Goal: Information Seeking & Learning: Learn about a topic

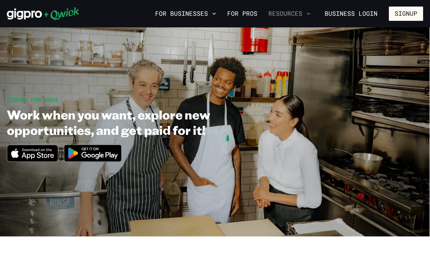
click at [275, 10] on button "Resources" at bounding box center [289, 14] width 48 height 12
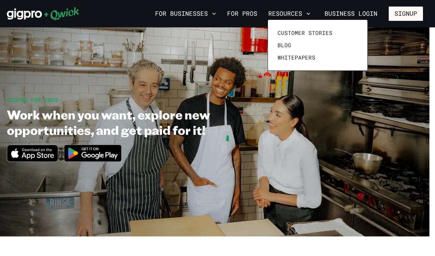
click at [200, 10] on div at bounding box center [217, 128] width 435 height 256
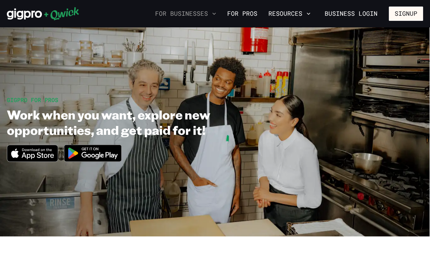
click at [201, 15] on button "For Businesses" at bounding box center [185, 14] width 67 height 12
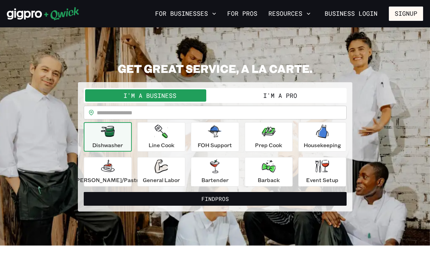
click at [123, 132] on div "Dishwasher" at bounding box center [107, 137] width 31 height 25
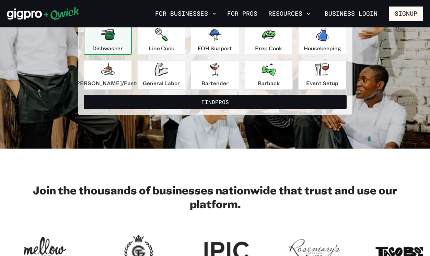
scroll to position [320, 0]
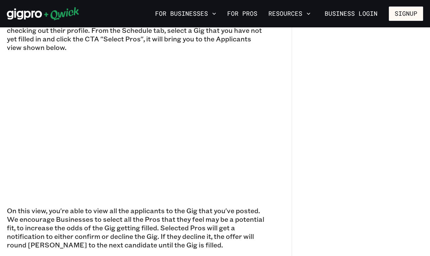
scroll to position [320, 0]
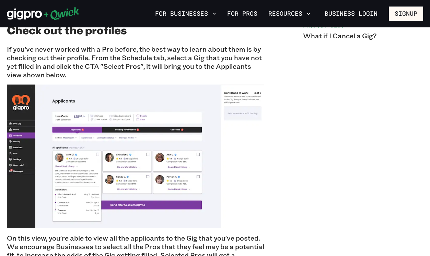
click at [169, 97] on img at bounding box center [135, 157] width 257 height 144
click at [158, 111] on img at bounding box center [135, 157] width 257 height 144
click at [157, 106] on img at bounding box center [135, 157] width 257 height 144
click at [158, 102] on img at bounding box center [135, 157] width 257 height 144
click at [230, 94] on img at bounding box center [135, 157] width 257 height 144
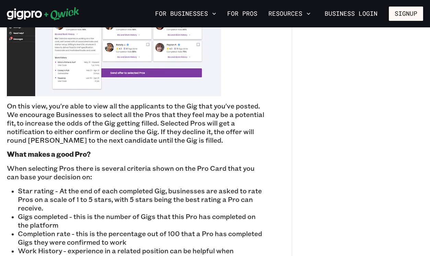
scroll to position [457, 0]
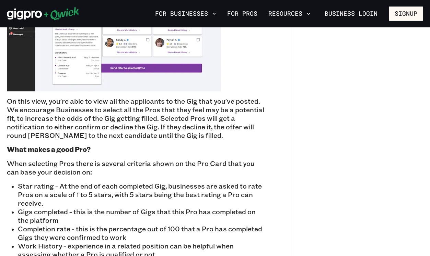
drag, startPoint x: 187, startPoint y: 41, endPoint x: 194, endPoint y: 40, distance: 7.3
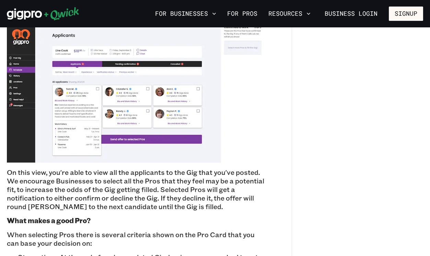
scroll to position [366, 0]
